Goal: Book appointment/travel/reservation

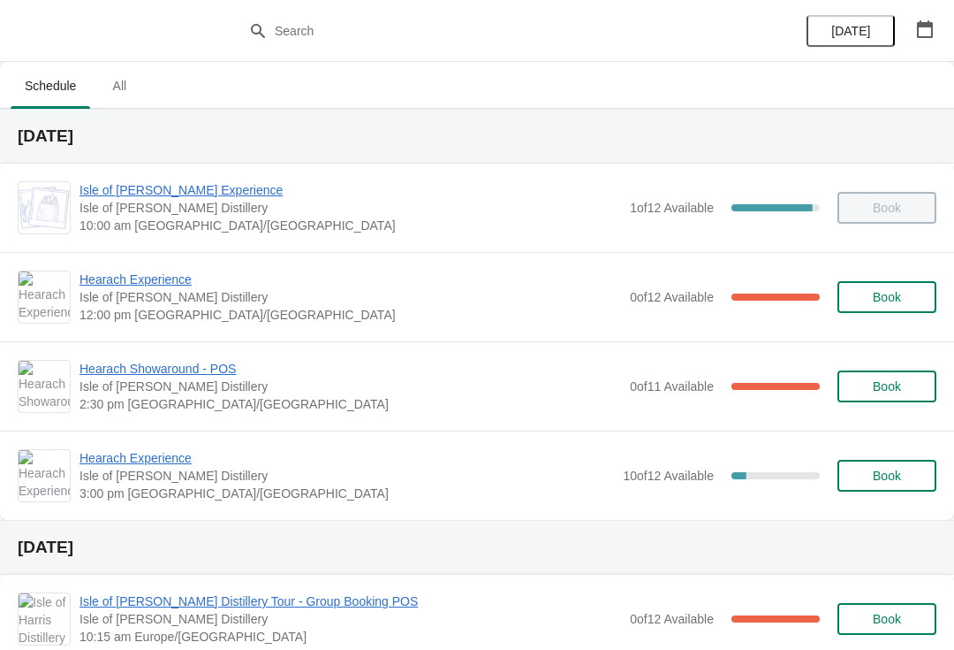
click at [919, 29] on icon "button" at bounding box center [925, 29] width 18 height 18
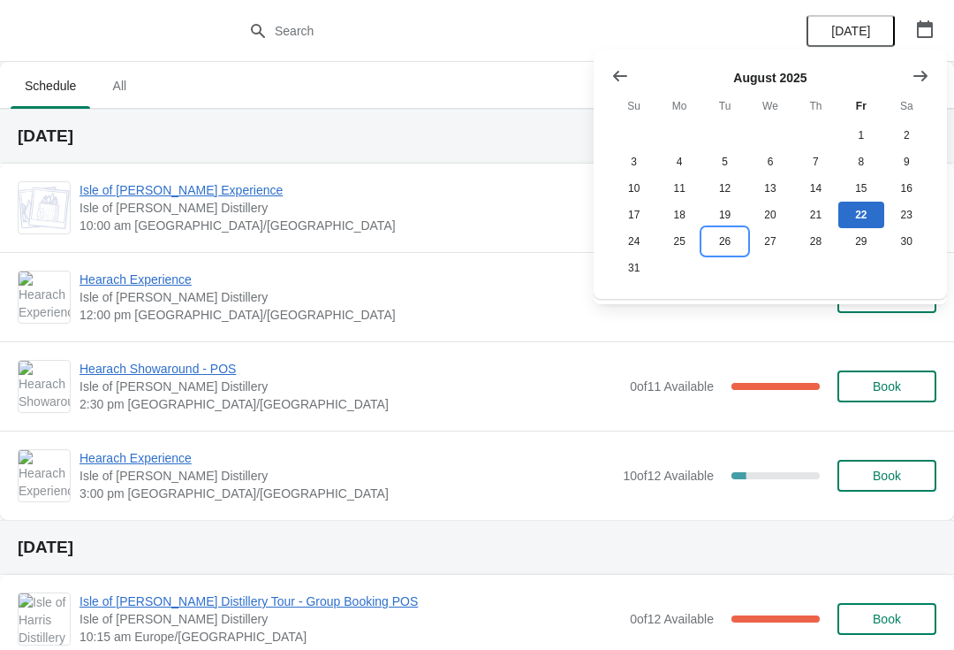
click at [718, 243] on button "26" at bounding box center [725, 241] width 45 height 27
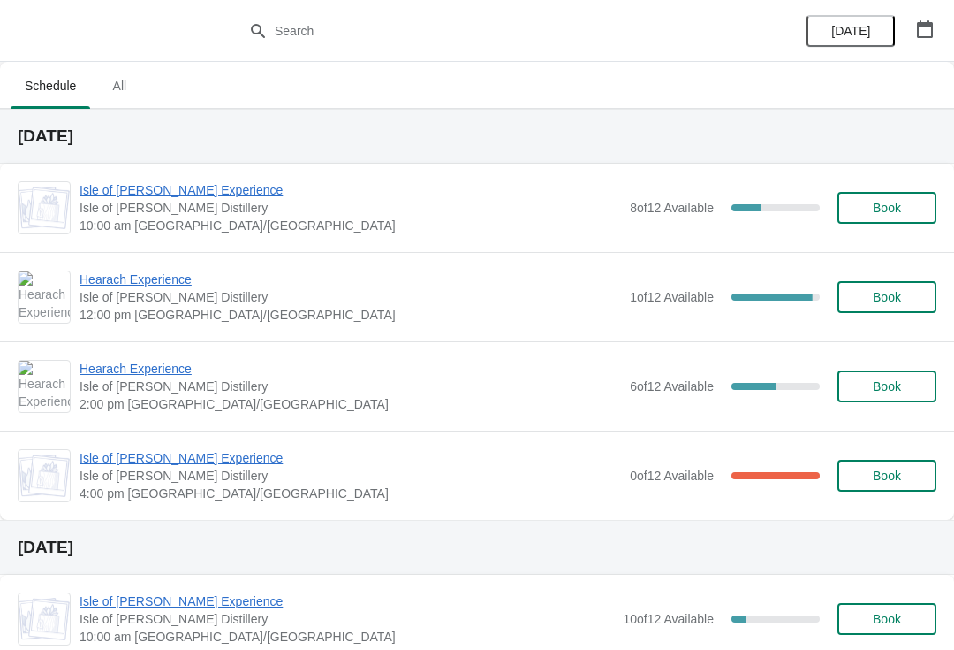
click at [105, 194] on span "Isle of [PERSON_NAME] Experience" at bounding box center [351, 190] width 542 height 18
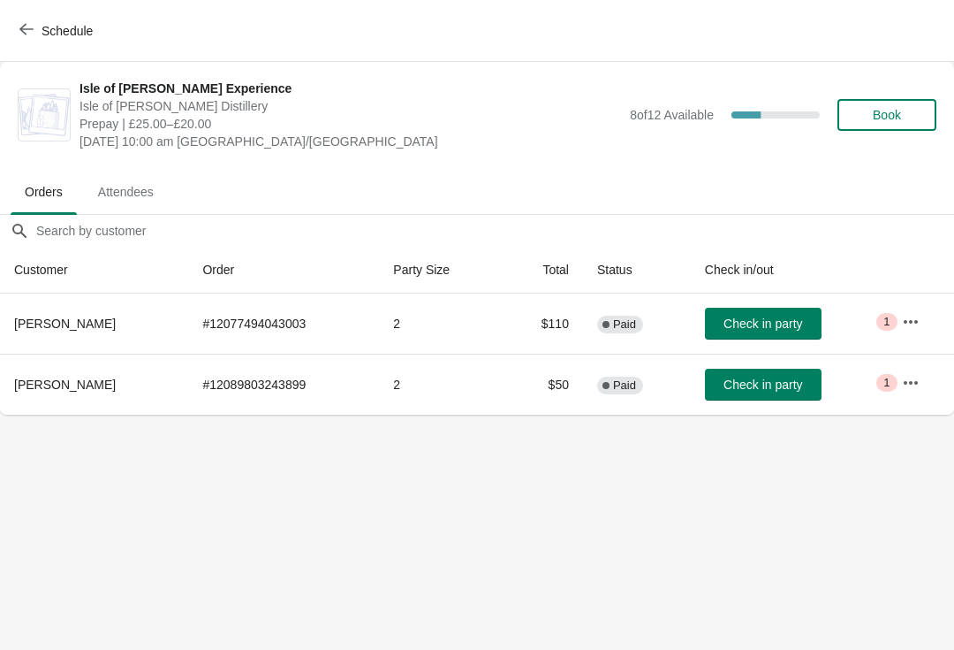
click at [23, 40] on button "Schedule" at bounding box center [58, 31] width 98 height 32
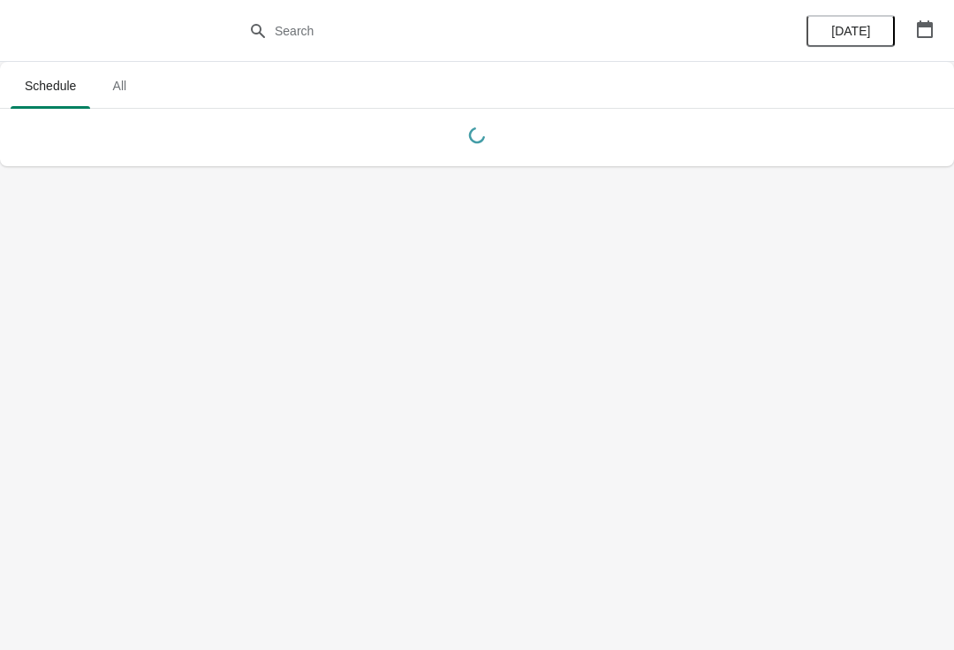
click at [894, 30] on button "[DATE]" at bounding box center [851, 31] width 88 height 32
click at [909, 27] on button "button" at bounding box center [925, 29] width 32 height 32
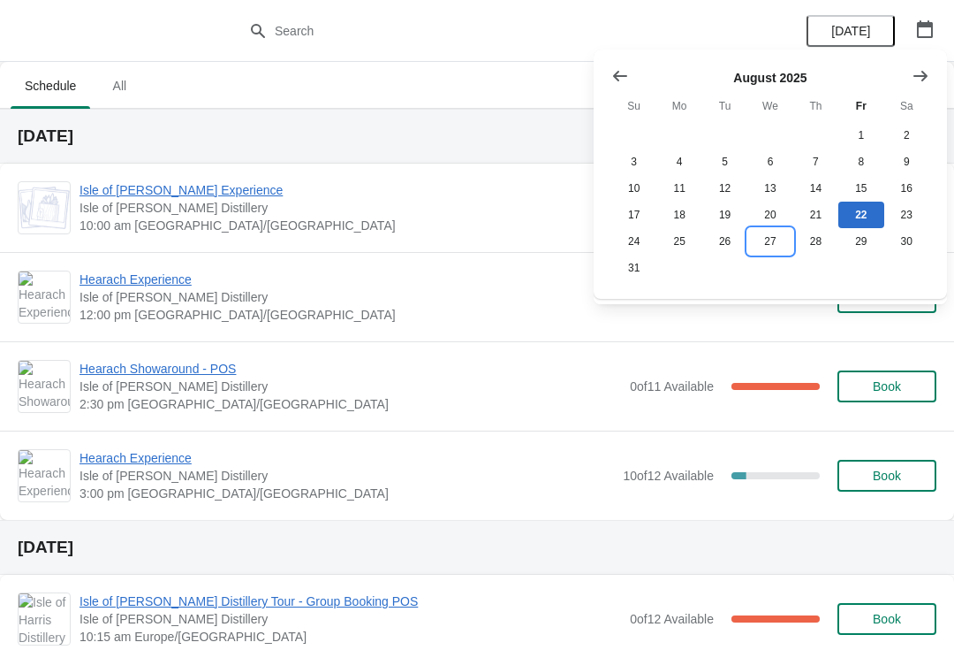
click at [754, 255] on button "27" at bounding box center [770, 241] width 45 height 27
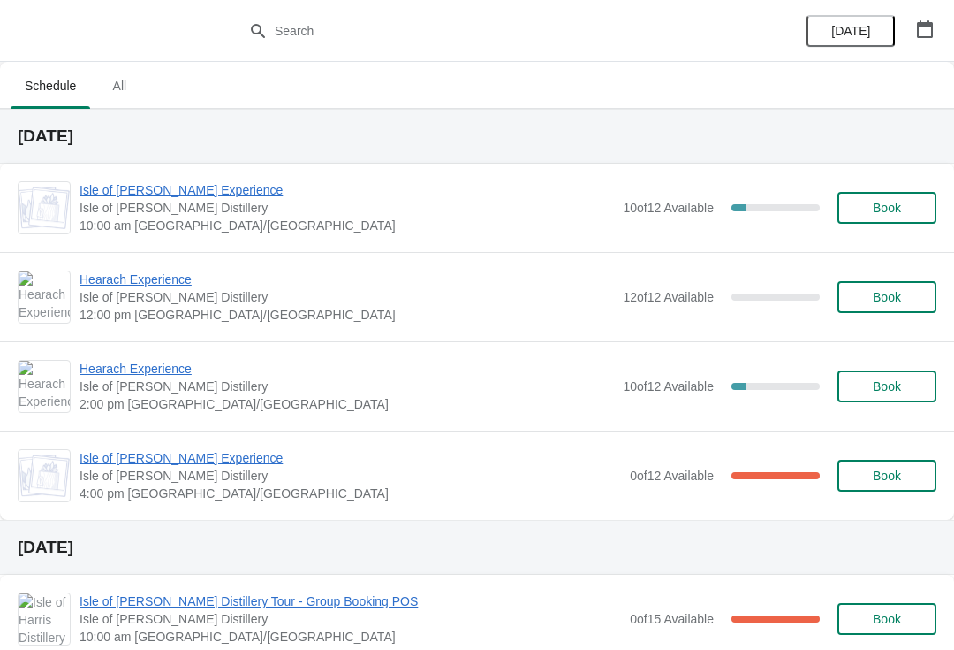
click at [94, 196] on span "Isle of [PERSON_NAME] Experience" at bounding box center [347, 190] width 535 height 18
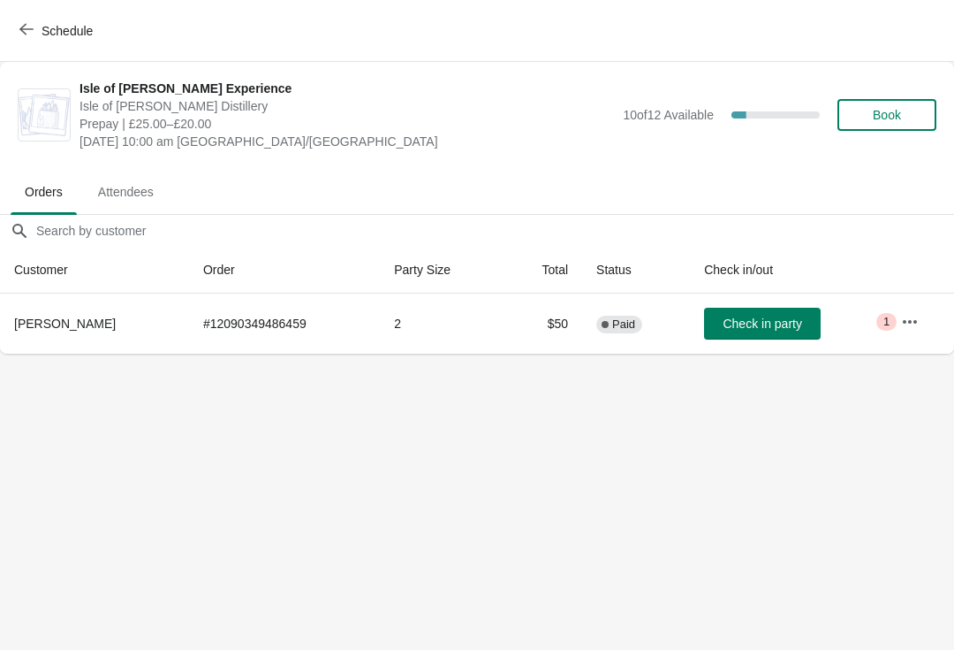
click at [27, 36] on span "button" at bounding box center [26, 30] width 14 height 17
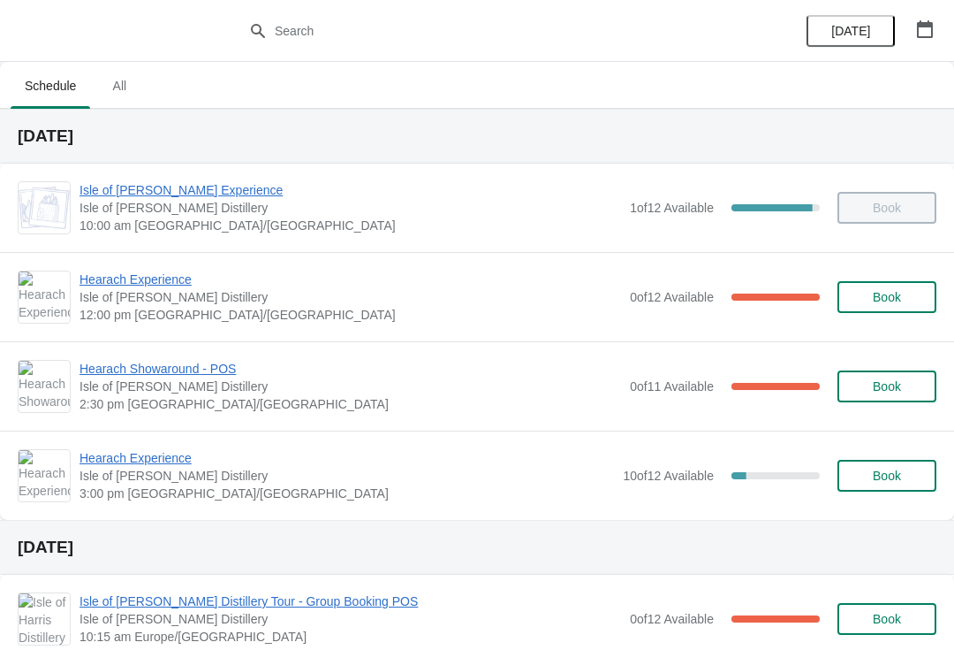
click at [913, 27] on button "button" at bounding box center [925, 29] width 32 height 32
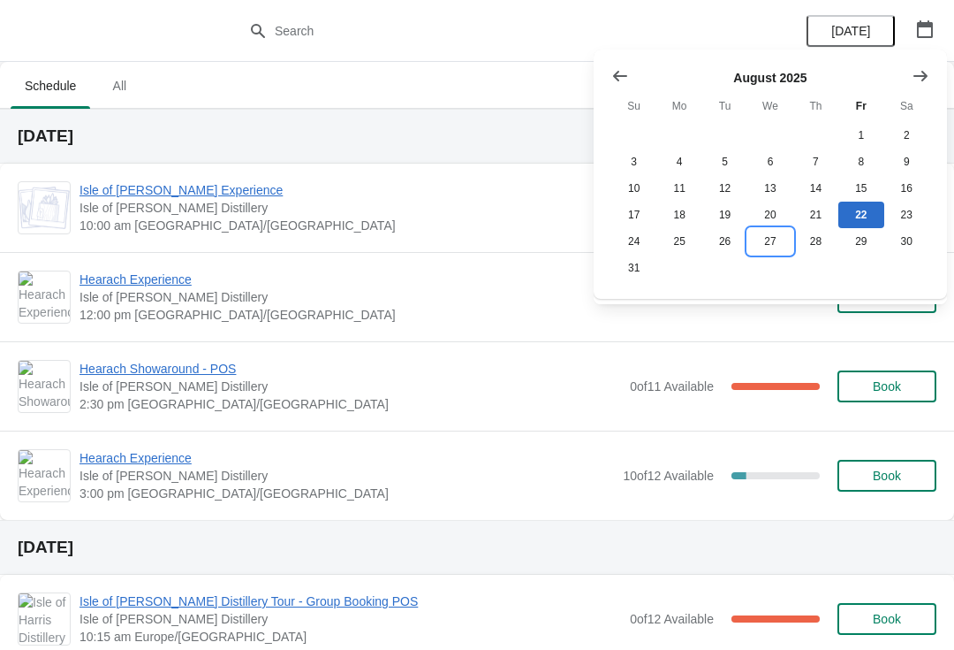
click at [758, 247] on button "27" at bounding box center [770, 241] width 45 height 27
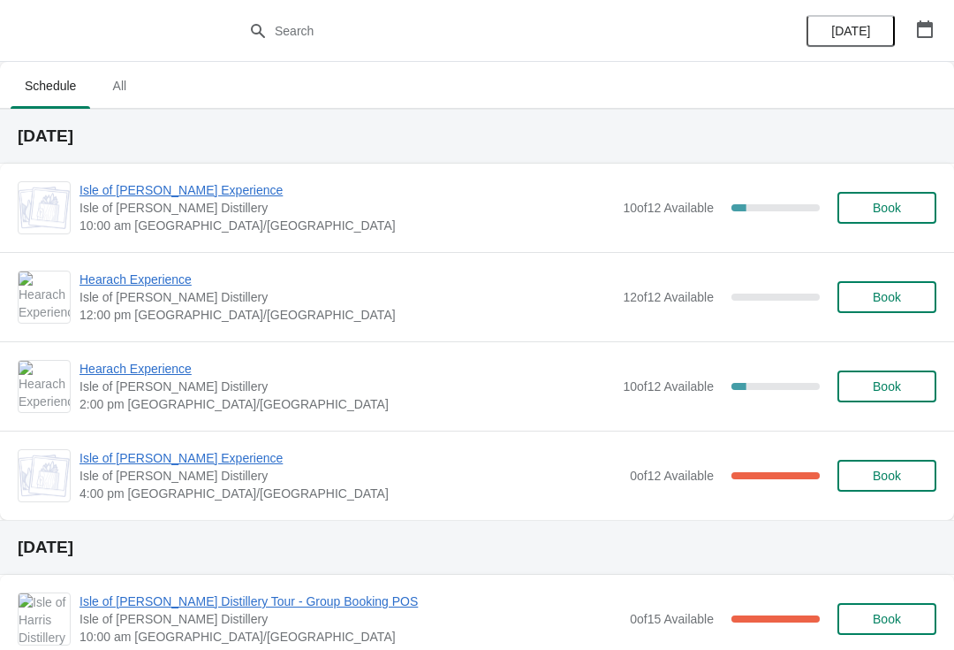
click at [925, 27] on icon "button" at bounding box center [925, 29] width 18 height 18
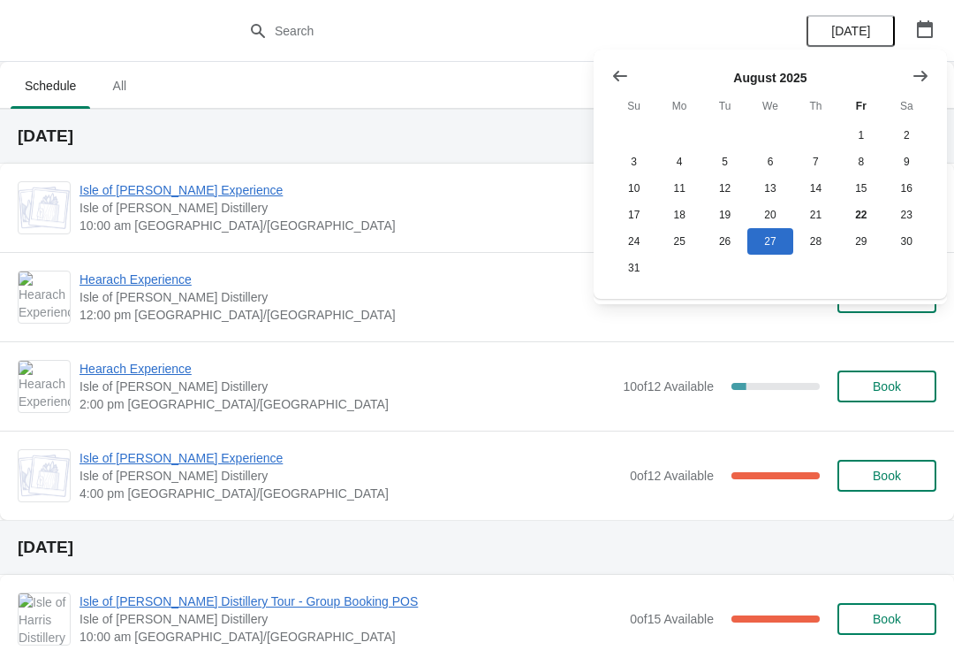
click at [924, 76] on icon "Show next month, September 2025" at bounding box center [921, 75] width 14 height 11
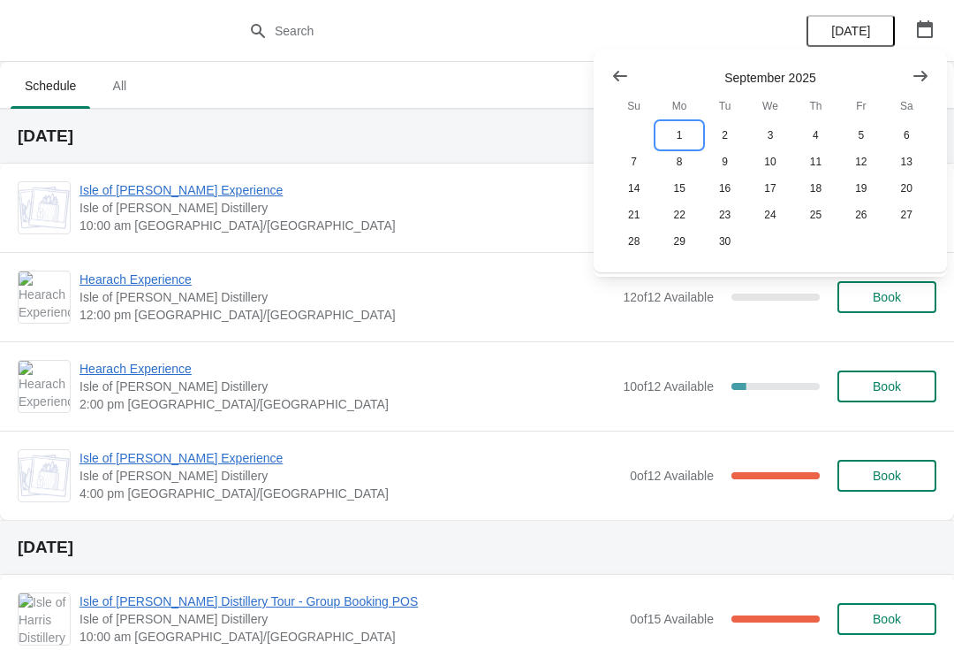
click at [687, 140] on button "1" at bounding box center [679, 135] width 45 height 27
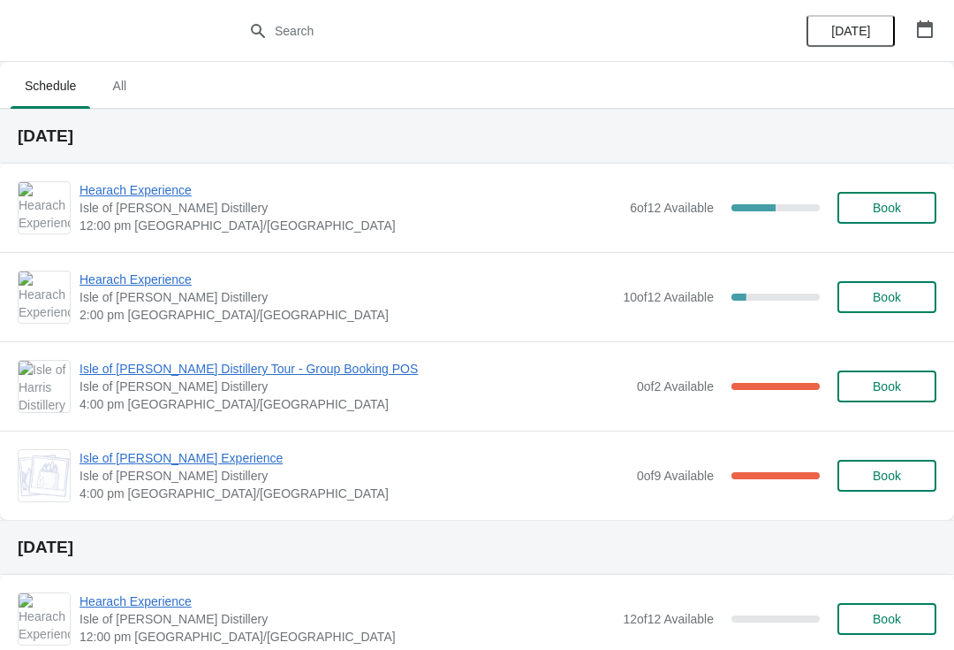
click at [114, 281] on span "Hearach Experience" at bounding box center [347, 279] width 535 height 18
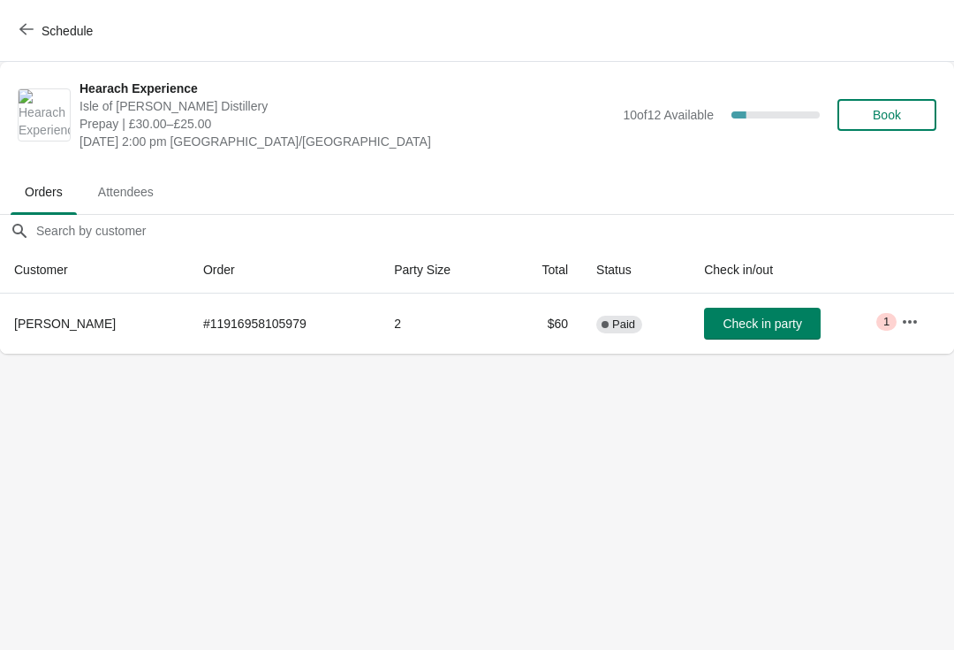
click at [29, 40] on button "Schedule" at bounding box center [58, 31] width 98 height 32
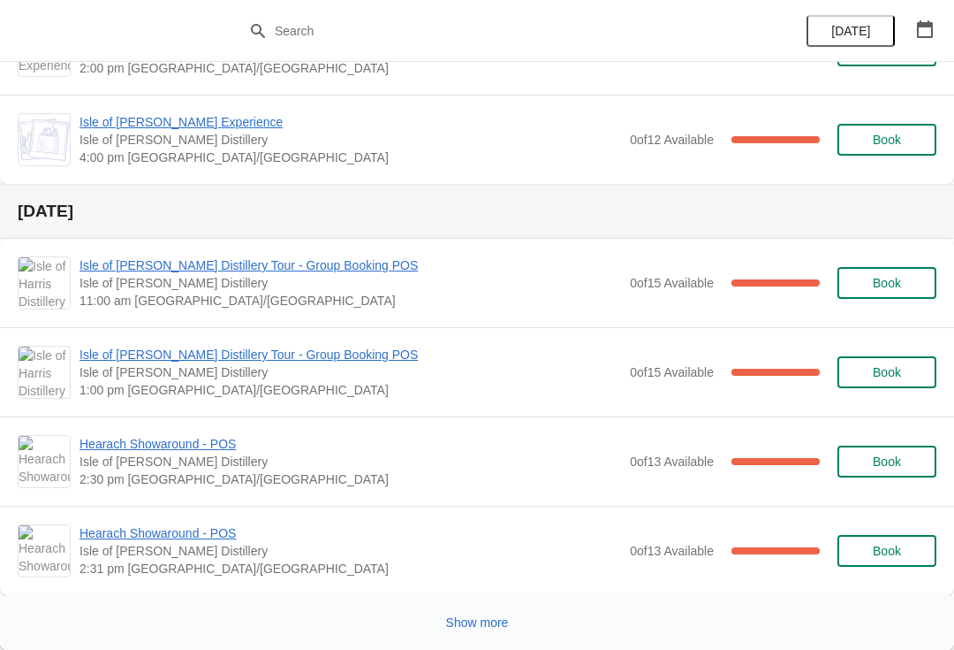
scroll to position [2195, 0]
click at [489, 631] on button "Show more" at bounding box center [477, 622] width 77 height 32
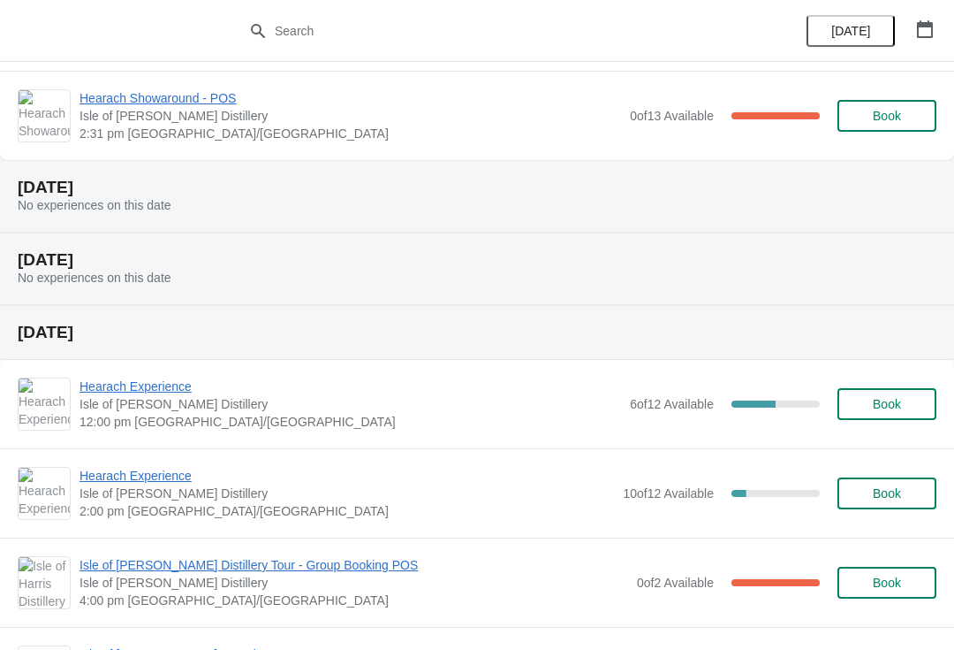
scroll to position [2635, 0]
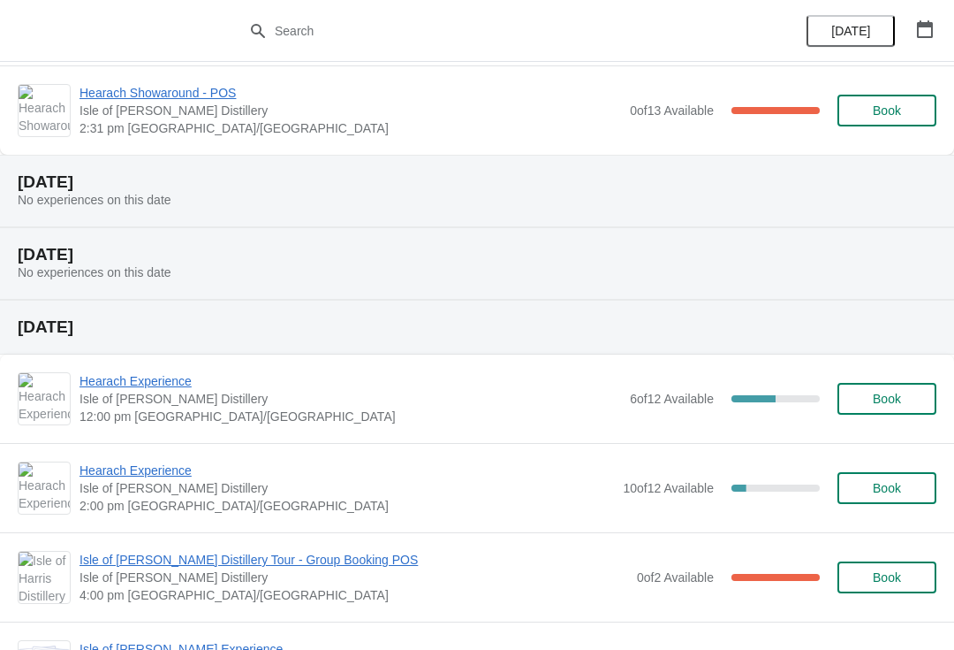
click at [186, 387] on span "Hearach Experience" at bounding box center [351, 381] width 542 height 18
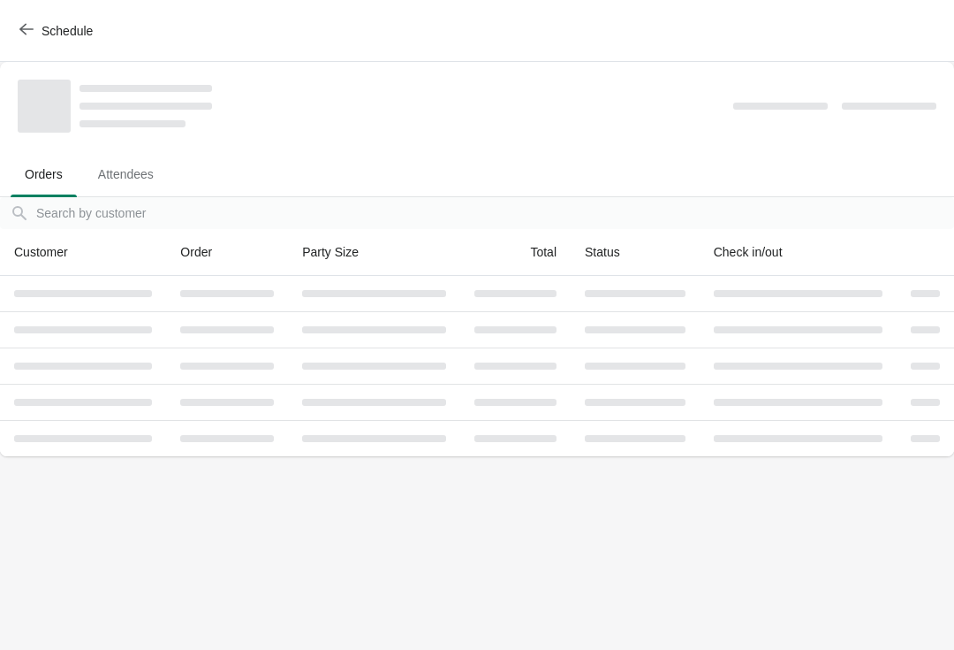
scroll to position [0, 0]
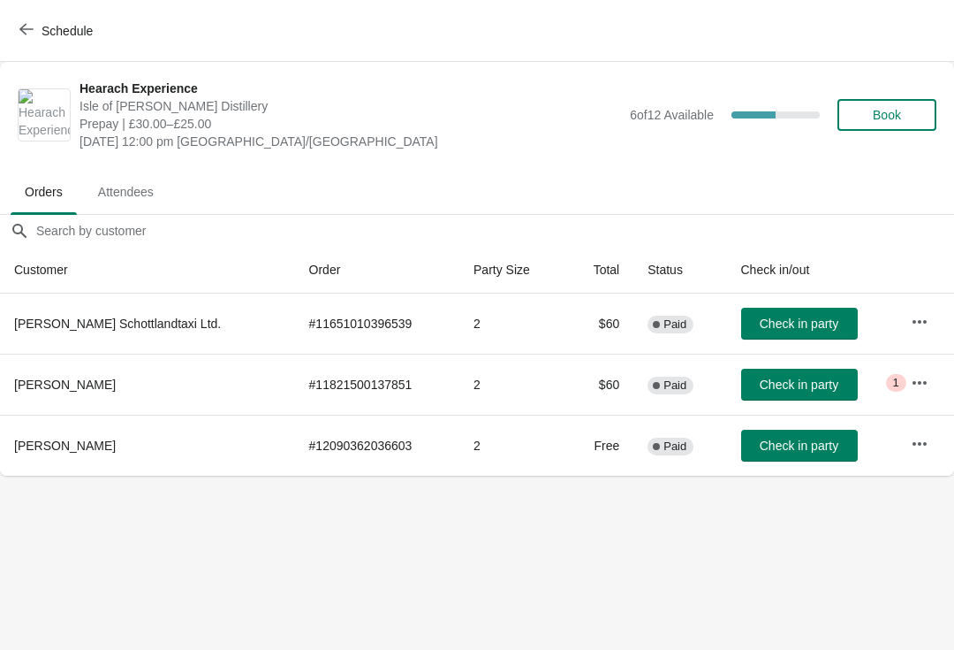
click at [916, 445] on icon "button" at bounding box center [920, 444] width 18 height 18
